Goal: Task Accomplishment & Management: Manage account settings

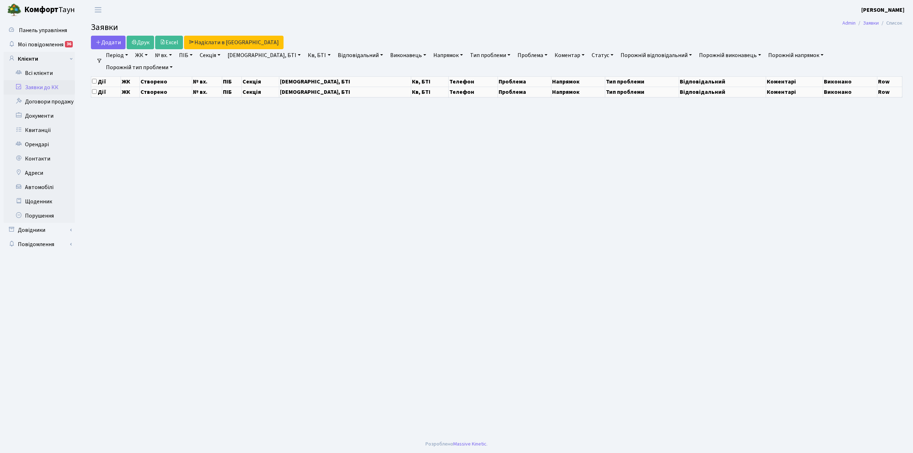
select select "25"
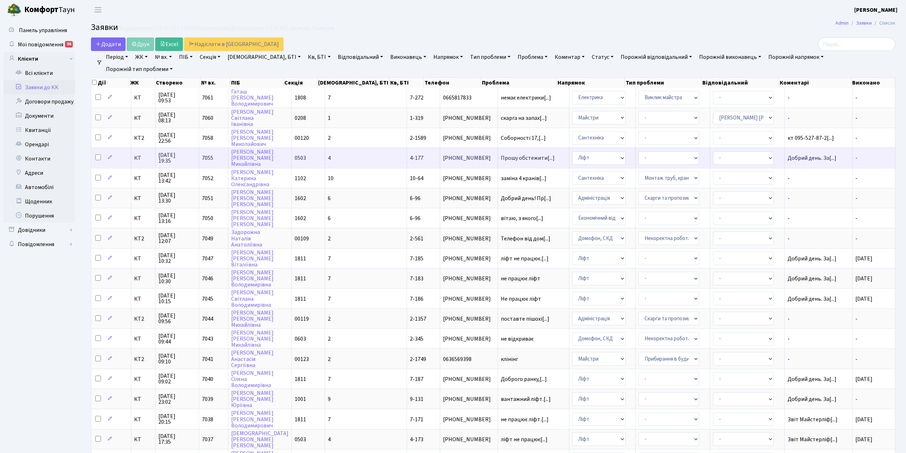
click at [355, 153] on td "4" at bounding box center [366, 158] width 82 height 20
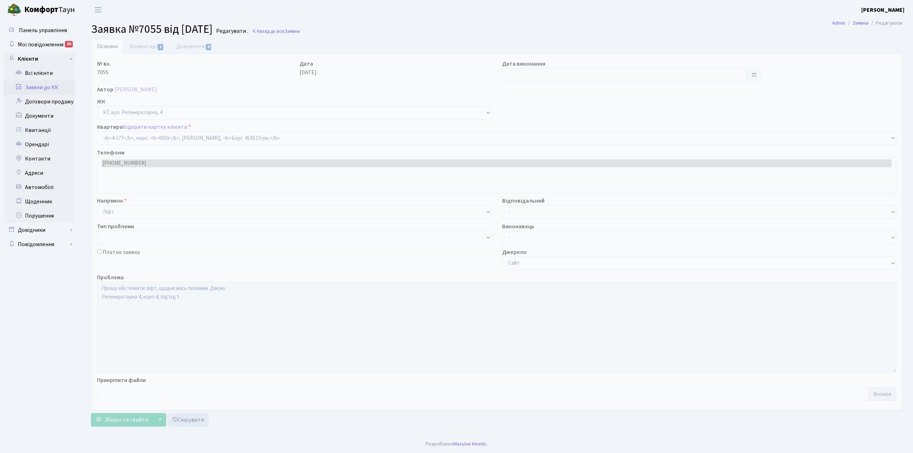
select select "1103"
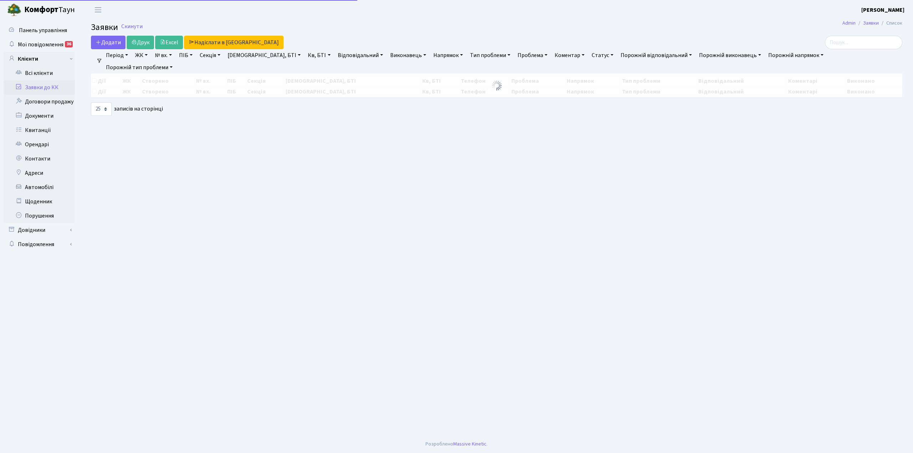
select select "25"
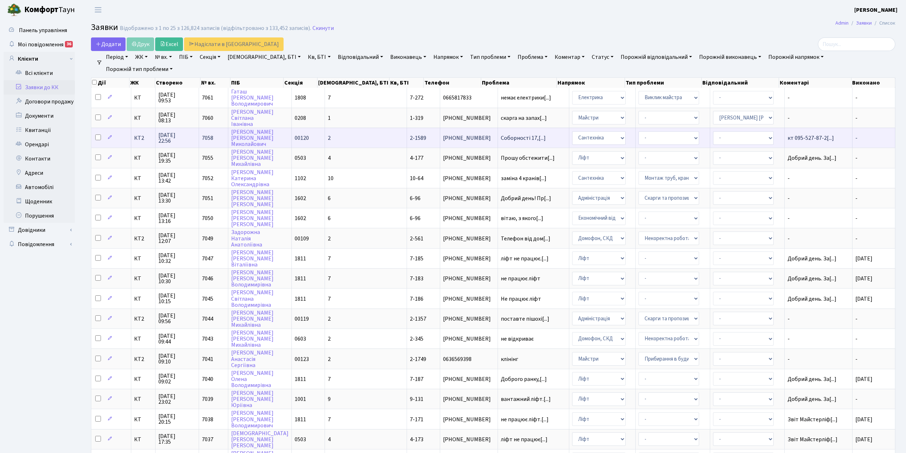
click at [362, 135] on td "2" at bounding box center [366, 138] width 82 height 20
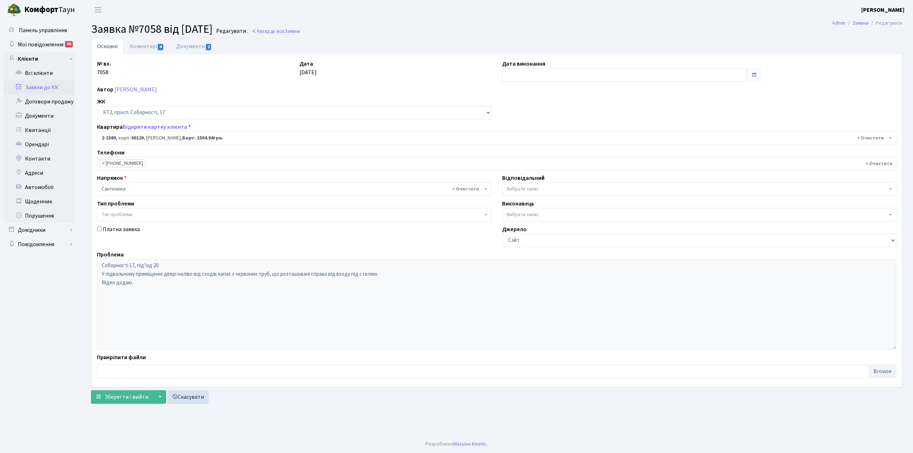
select select "13204"
click at [139, 44] on link "Коментарі 4" at bounding box center [147, 46] width 46 height 15
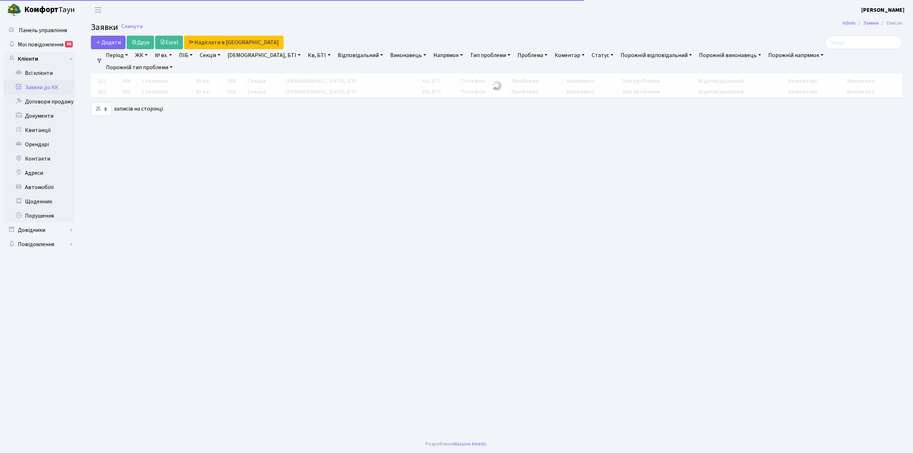
select select "25"
